Goal: Register for event/course

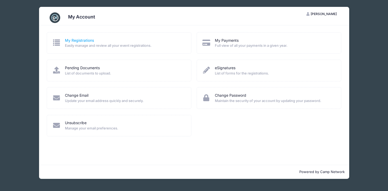
click at [75, 40] on link "My Registrations" at bounding box center [79, 41] width 29 height 6
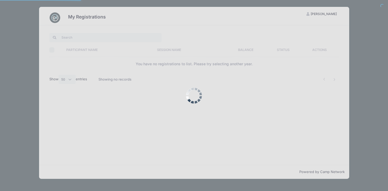
select select "50"
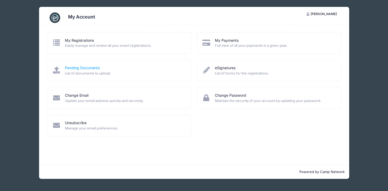
click at [80, 68] on link "Pending Documents" at bounding box center [82, 68] width 35 height 6
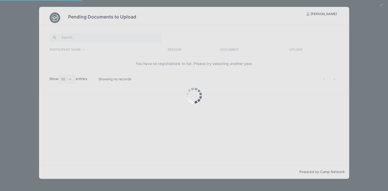
select select "50"
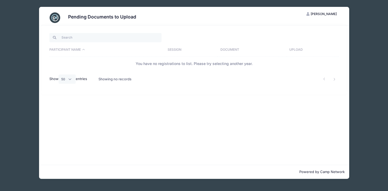
click at [56, 17] on img at bounding box center [55, 17] width 11 height 11
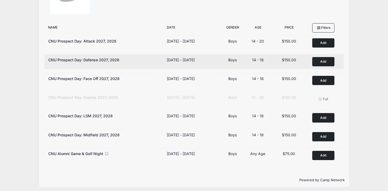
scroll to position [43, 0]
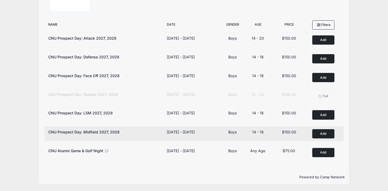
click at [323, 133] on button "Add to Cart" at bounding box center [323, 133] width 22 height 9
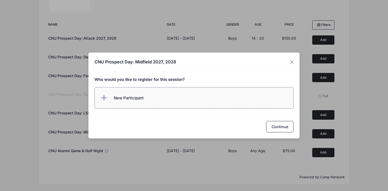
click at [224, 98] on label "New Participant" at bounding box center [193, 97] width 199 height 21
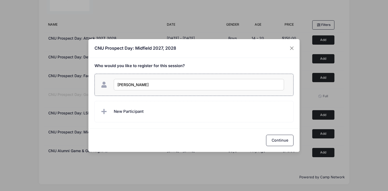
type input "Benjamin Speight"
checkbox input "true"
click at [281, 137] on button "Continue" at bounding box center [279, 140] width 27 height 11
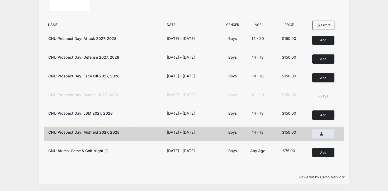
scroll to position [0, 0]
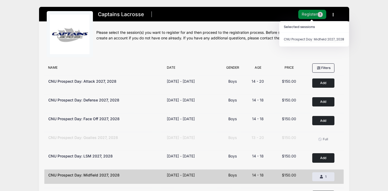
click at [316, 15] on button "Register 1" at bounding box center [312, 14] width 28 height 9
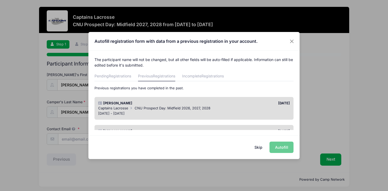
click at [160, 104] on div "[PERSON_NAME]" at bounding box center [144, 103] width 98 height 5
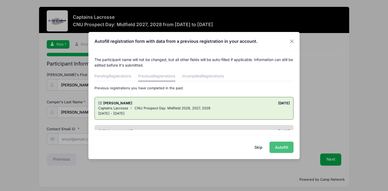
click at [282, 147] on button "Autofill" at bounding box center [281, 146] width 24 height 11
type input "[EMAIL_ADDRESS][DOMAIN_NAME]"
type input "[STREET_ADDRESS][PERSON_NAME]"
type input "Lorton"
select select "VA"
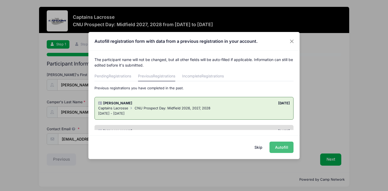
type input "22079"
type input "[DATE]"
select select "Midfield"
type input "010030055507"
type input "[PERSON_NAME]"
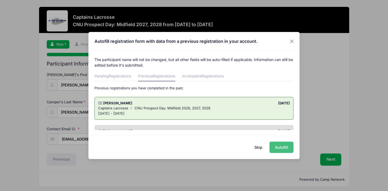
type input "5713300197"
type input "[PERSON_NAME]"
type input "5713300197"
type input "2028"
type input "3.5"
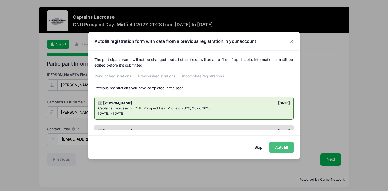
type input "not taken"
type input "UMW, UVA, VT, VMI, JMU, GMU"
type input "1"
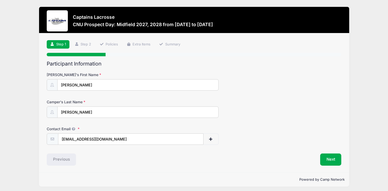
drag, startPoint x: 277, startPoint y: 131, endPoint x: 295, endPoint y: 134, distance: 18.4
click at [293, 132] on div "Contact Email [EMAIL_ADDRESS][DOMAIN_NAME]" at bounding box center [194, 135] width 295 height 18
click at [337, 160] on button "Next" at bounding box center [330, 159] width 21 height 12
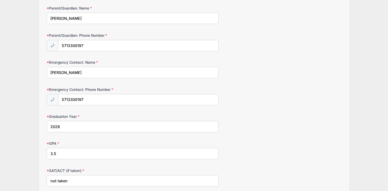
scroll to position [359, 0]
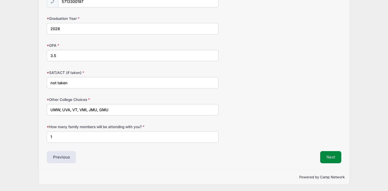
click at [329, 159] on button "Next" at bounding box center [330, 157] width 21 height 12
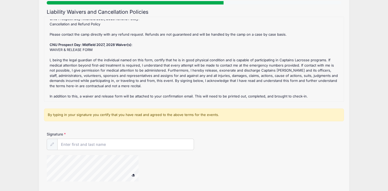
scroll to position [56, 0]
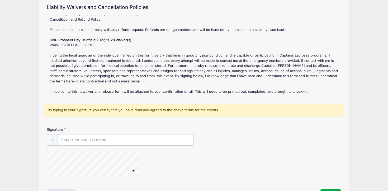
click at [134, 136] on input "Signature" at bounding box center [126, 139] width 136 height 11
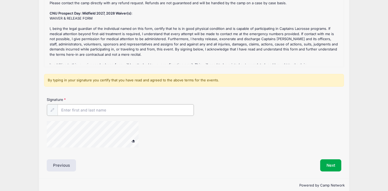
scroll to position [3, 0]
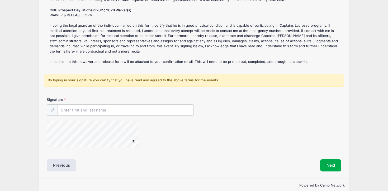
click at [79, 111] on input "Signature" at bounding box center [126, 109] width 136 height 11
type input "c"
type input "[PERSON_NAME]"
click at [128, 138] on button at bounding box center [132, 141] width 9 height 7
click at [333, 160] on button "Next" at bounding box center [330, 165] width 21 height 12
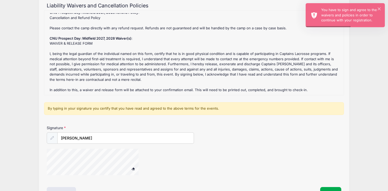
scroll to position [54, 0]
